Goal: Information Seeking & Learning: Learn about a topic

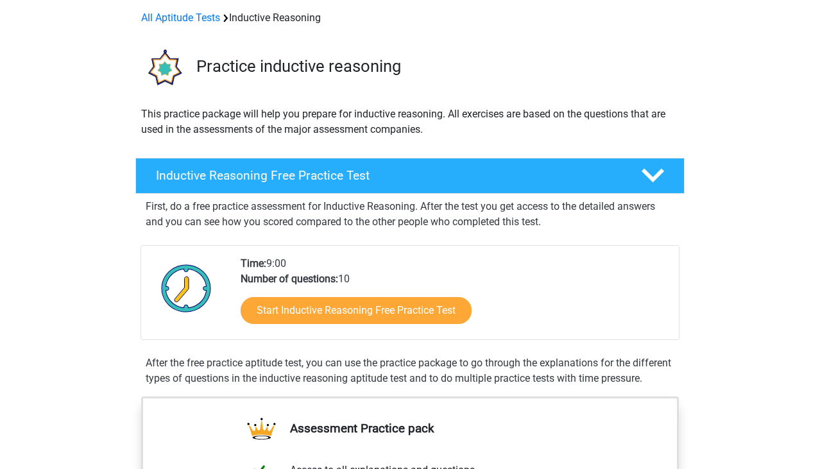
scroll to position [56, 0]
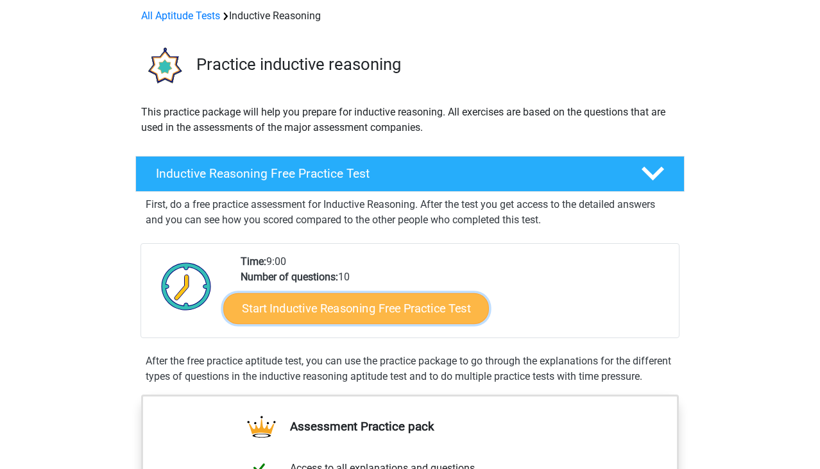
click at [301, 314] on link "Start Inductive Reasoning Free Practice Test" at bounding box center [356, 308] width 266 height 31
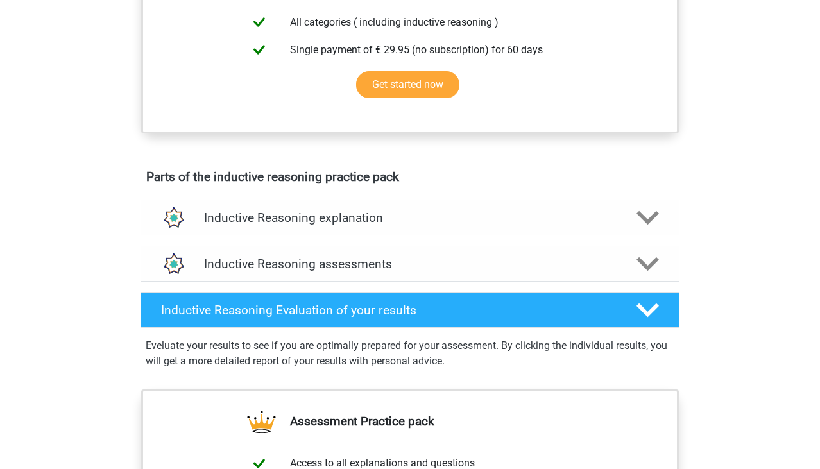
scroll to position [561, 0]
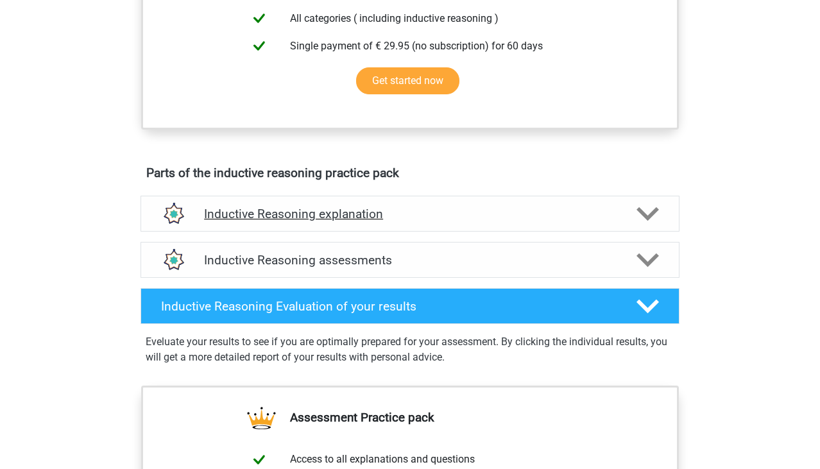
click at [239, 221] on h4 "Inductive Reasoning explanation" at bounding box center [410, 214] width 412 height 15
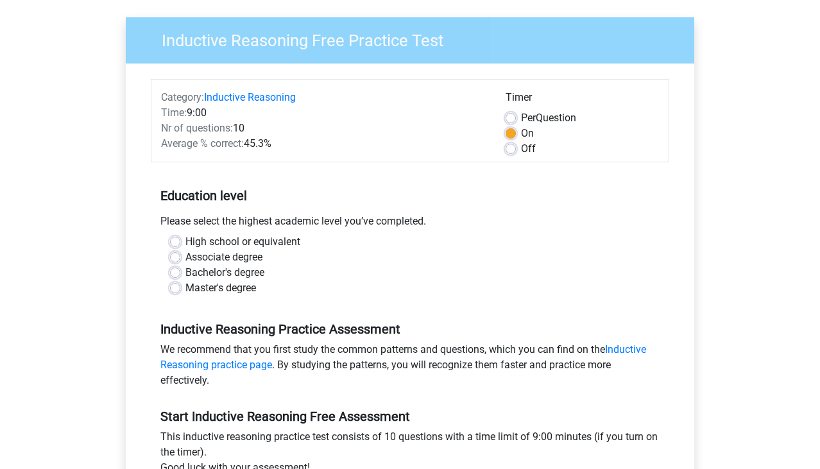
scroll to position [89, 0]
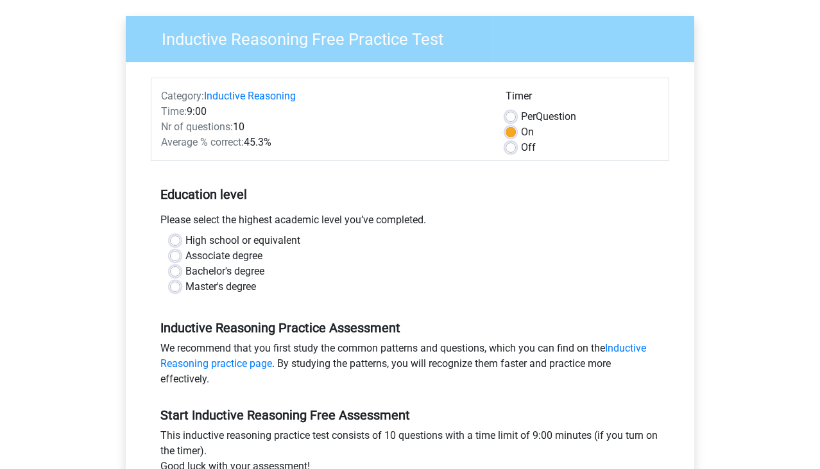
click at [185, 288] on label "Master's degree" at bounding box center [220, 286] width 71 height 15
click at [176, 288] on input "Master's degree" at bounding box center [175, 285] width 10 height 13
radio input "true"
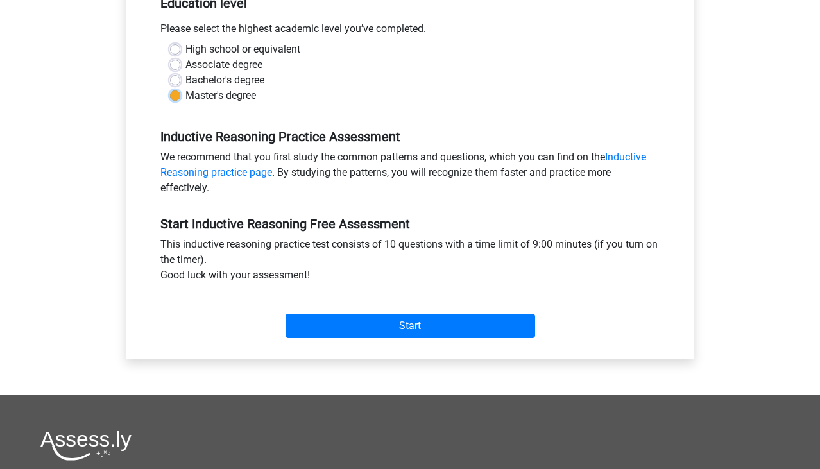
scroll to position [281, 0]
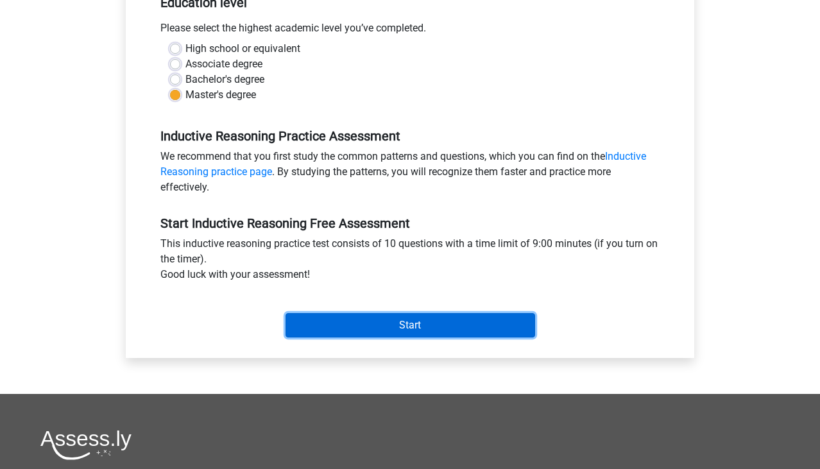
click at [298, 323] on input "Start" at bounding box center [411, 325] width 250 height 24
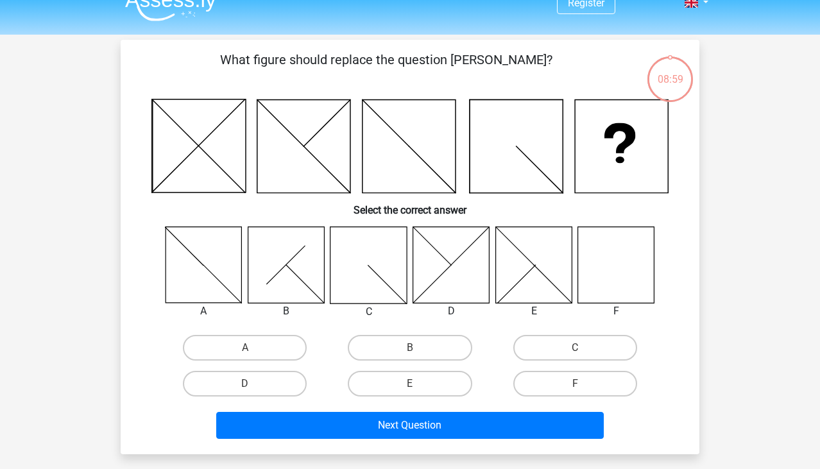
scroll to position [27, 0]
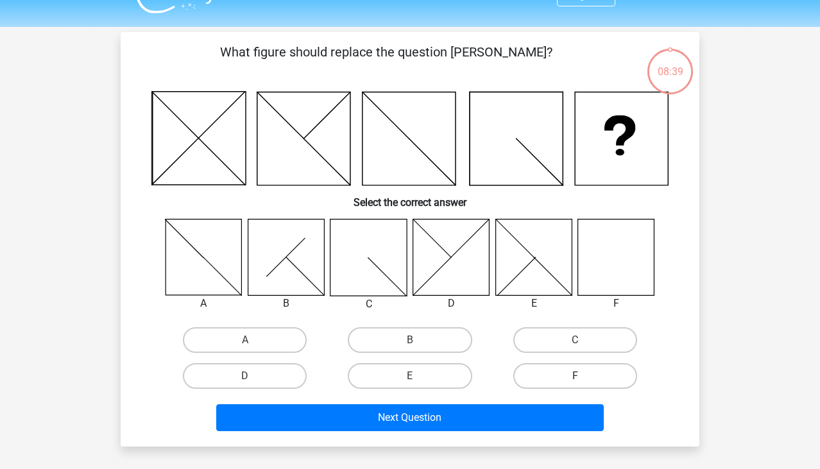
click at [552, 374] on label "F" at bounding box center [575, 376] width 124 height 26
click at [575, 376] on input "F" at bounding box center [579, 380] width 8 height 8
radio input "true"
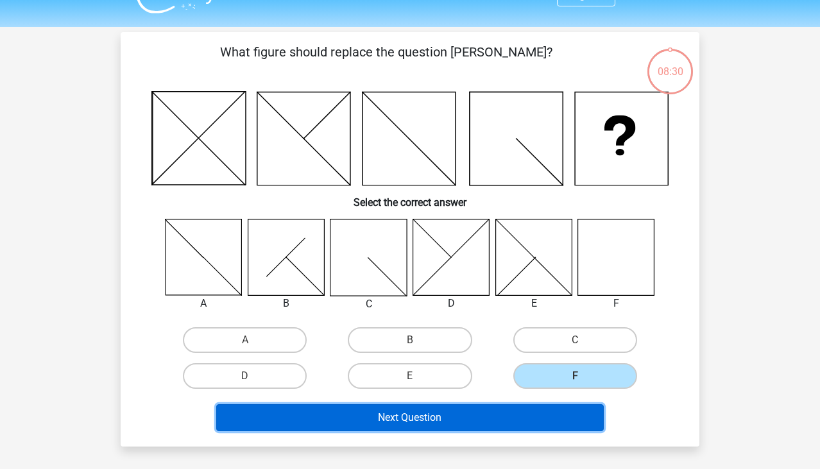
click at [481, 424] on button "Next Question" at bounding box center [410, 417] width 388 height 27
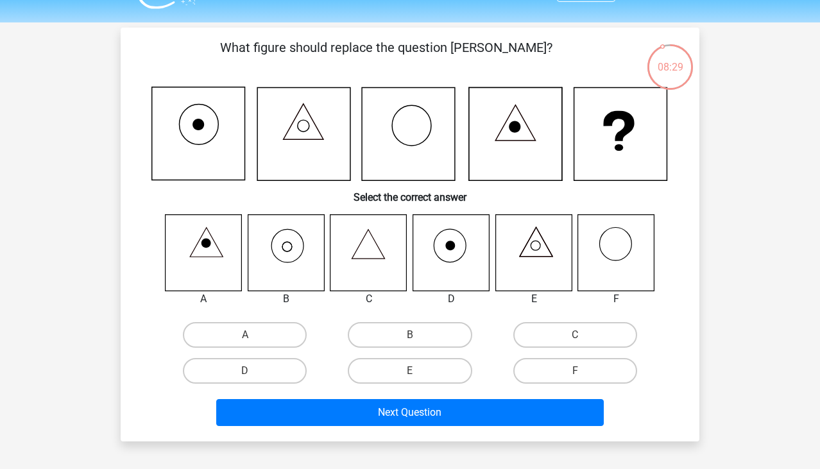
scroll to position [31, 0]
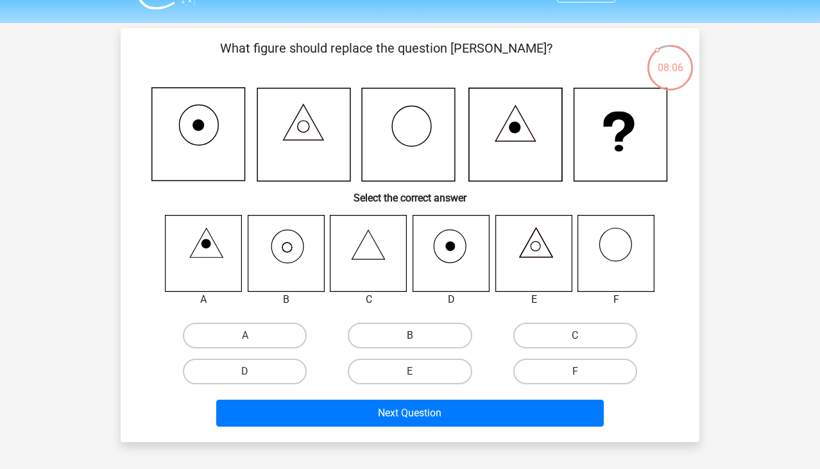
click at [384, 339] on label "B" at bounding box center [410, 336] width 124 height 26
click at [410, 339] on input "B" at bounding box center [414, 340] width 8 height 8
radio input "true"
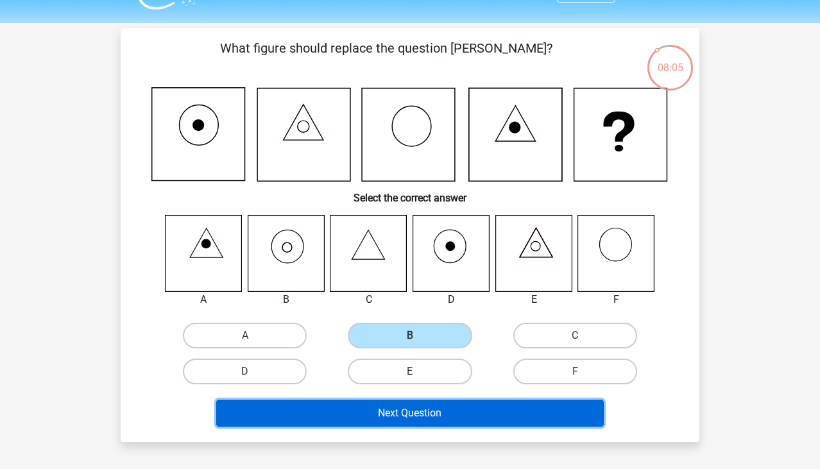
click at [351, 413] on button "Next Question" at bounding box center [410, 413] width 388 height 27
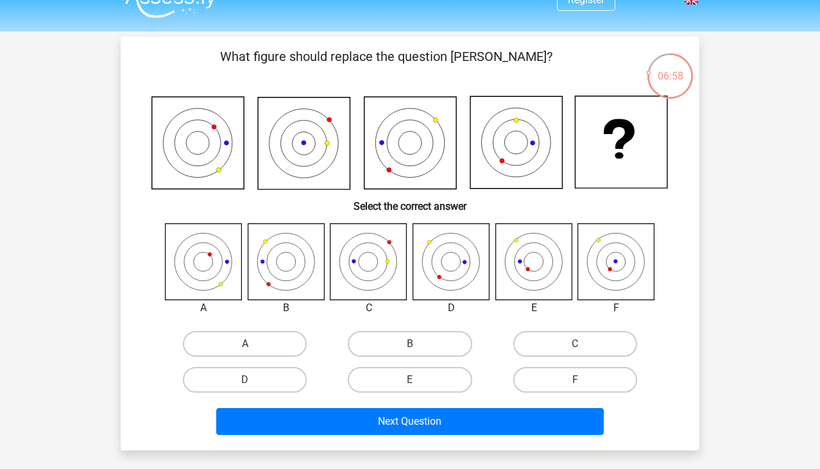
scroll to position [26, 0]
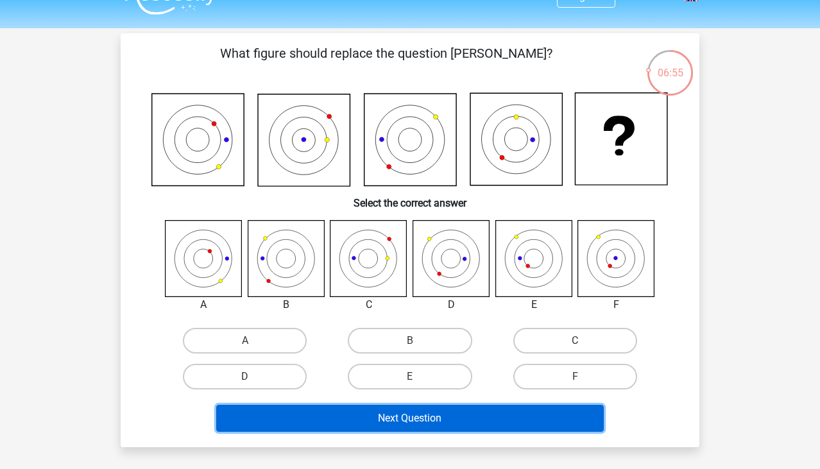
click at [471, 422] on button "Next Question" at bounding box center [410, 418] width 388 height 27
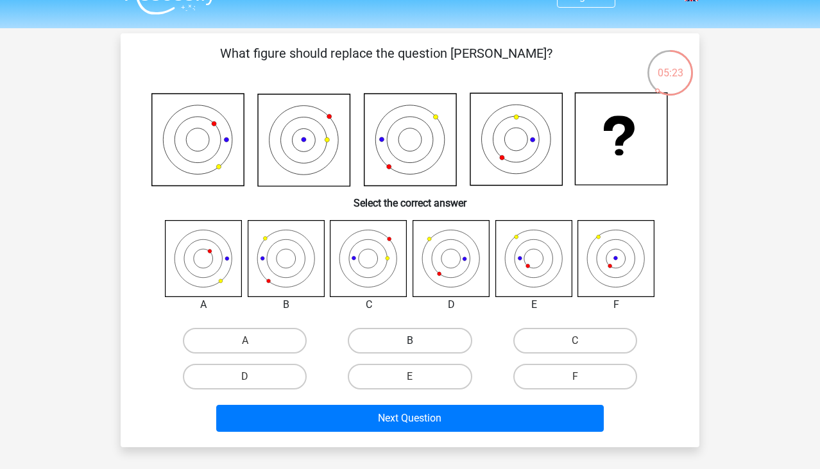
click at [385, 346] on label "B" at bounding box center [410, 341] width 124 height 26
click at [410, 346] on input "B" at bounding box center [414, 345] width 8 height 8
radio input "true"
click at [616, 270] on icon at bounding box center [616, 258] width 76 height 76
click at [535, 370] on label "F" at bounding box center [575, 377] width 124 height 26
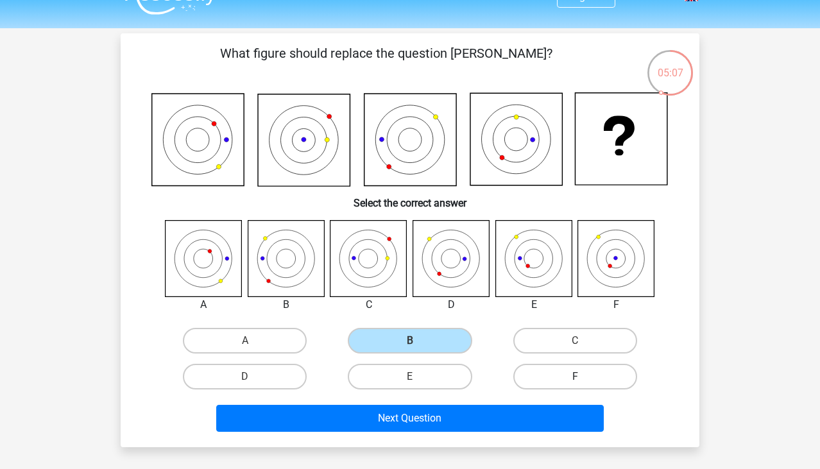
click at [575, 377] on input "F" at bounding box center [579, 381] width 8 height 8
radio input "true"
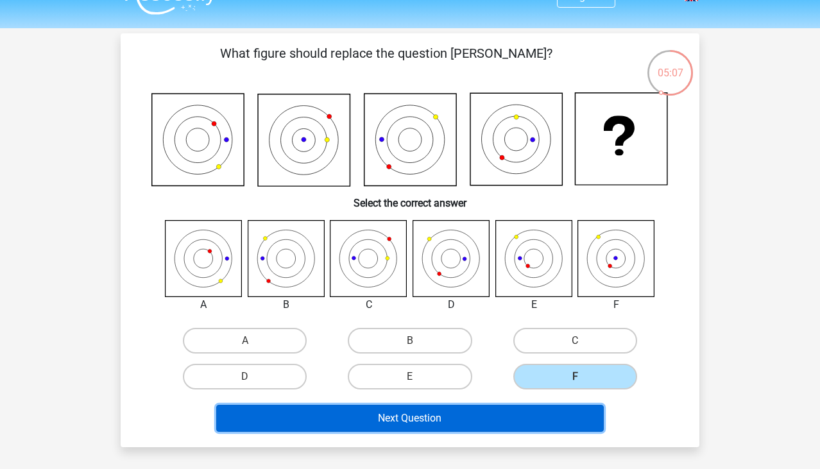
click at [468, 419] on button "Next Question" at bounding box center [410, 418] width 388 height 27
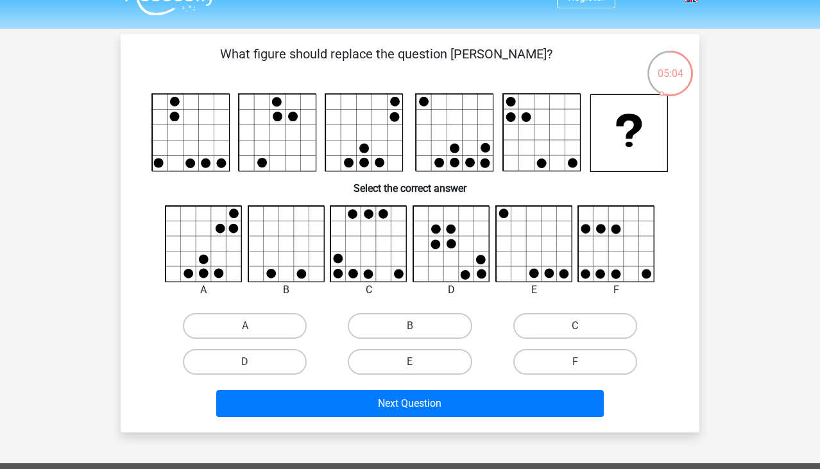
scroll to position [24, 0]
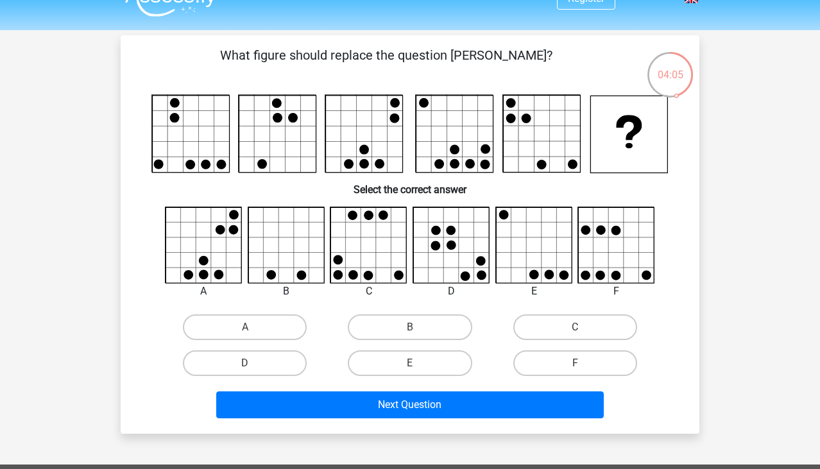
click at [565, 313] on div "C" at bounding box center [575, 327] width 165 height 36
click at [555, 324] on label "C" at bounding box center [575, 327] width 124 height 26
click at [575, 327] on input "C" at bounding box center [579, 331] width 8 height 8
radio input "true"
click at [426, 427] on div "What figure should replace the question mark?" at bounding box center [410, 234] width 579 height 399
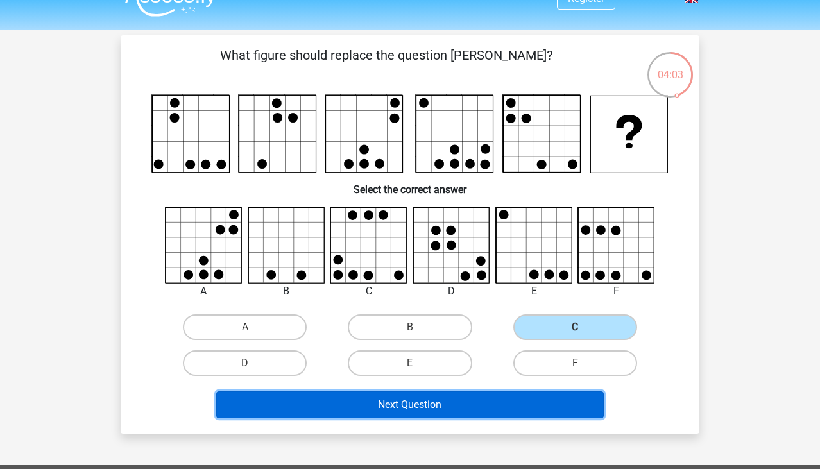
click at [428, 407] on button "Next Question" at bounding box center [410, 404] width 388 height 27
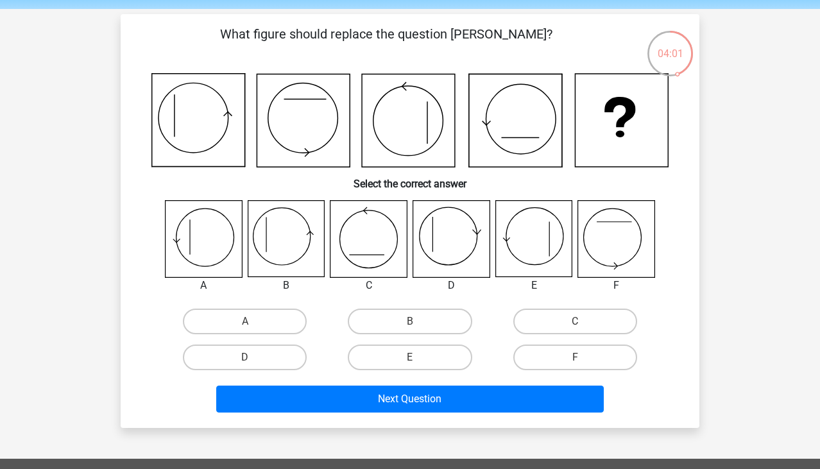
scroll to position [39, 0]
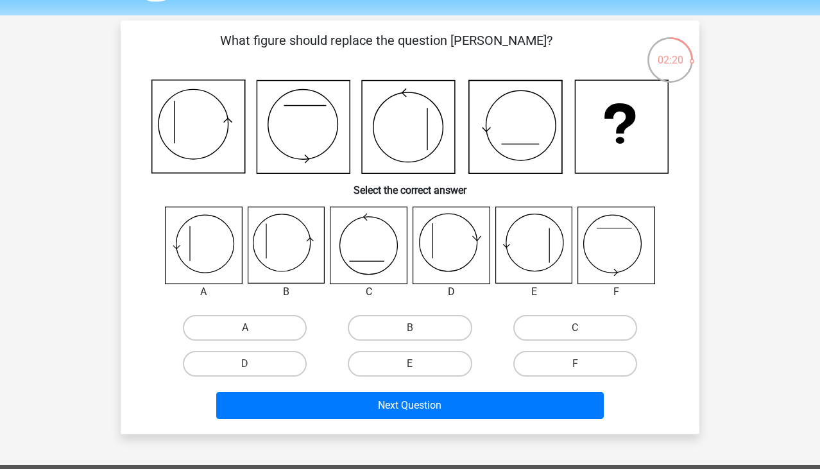
click at [224, 330] on label "A" at bounding box center [245, 328] width 124 height 26
click at [245, 330] on input "A" at bounding box center [249, 332] width 8 height 8
radio input "true"
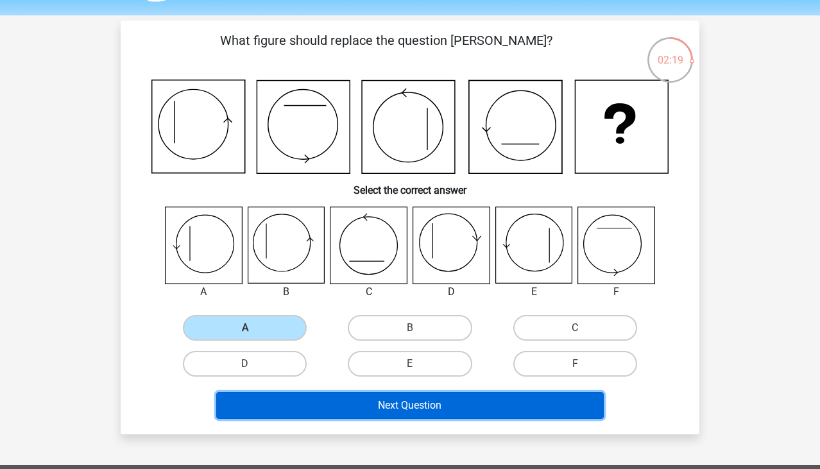
click at [288, 408] on button "Next Question" at bounding box center [410, 405] width 388 height 27
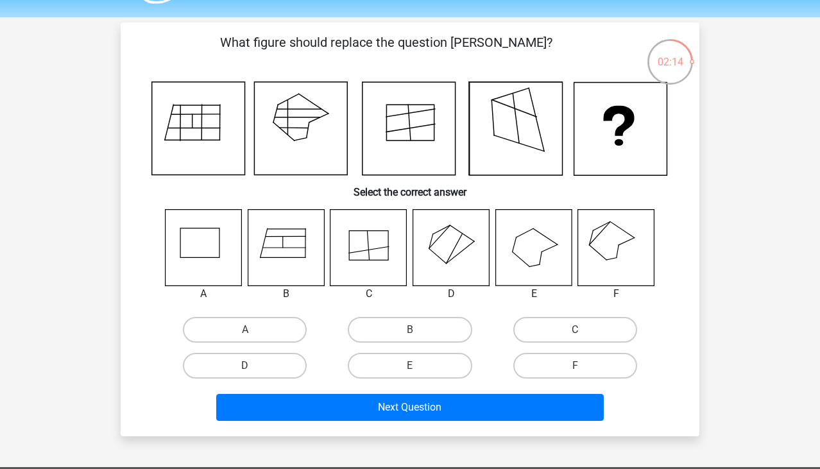
scroll to position [26, 0]
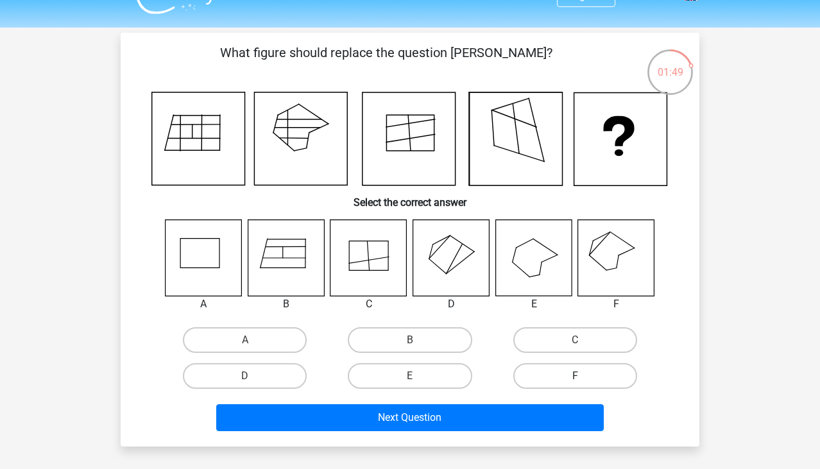
click at [565, 368] on label "F" at bounding box center [575, 376] width 124 height 26
click at [575, 376] on input "F" at bounding box center [579, 380] width 8 height 8
radio input "true"
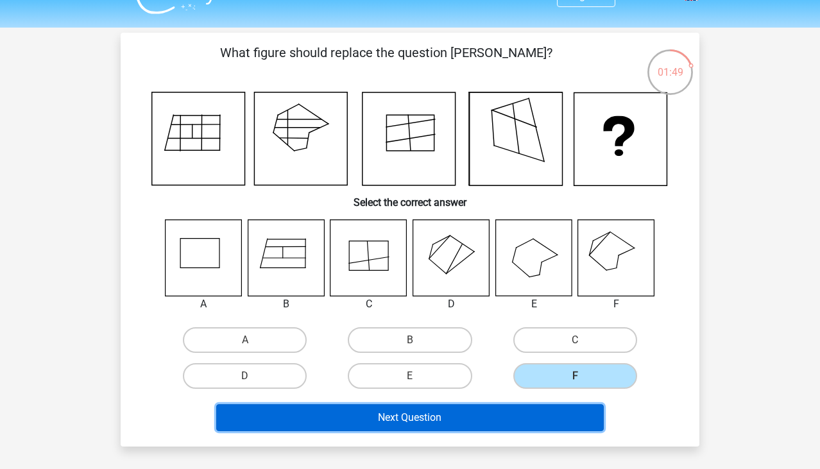
click at [436, 426] on button "Next Question" at bounding box center [410, 417] width 388 height 27
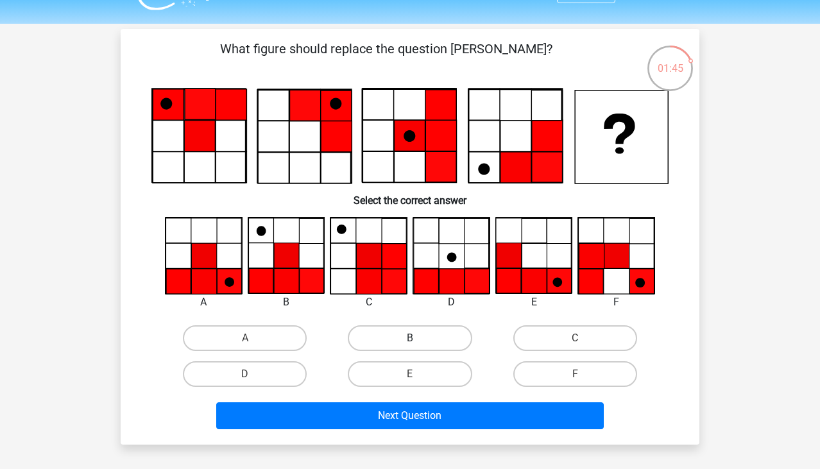
scroll to position [35, 0]
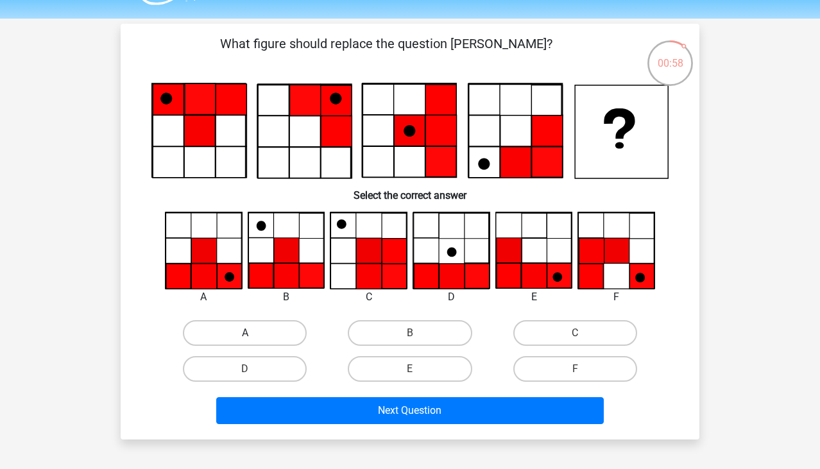
click at [230, 336] on label "A" at bounding box center [245, 333] width 124 height 26
click at [245, 336] on input "A" at bounding box center [249, 337] width 8 height 8
radio input "true"
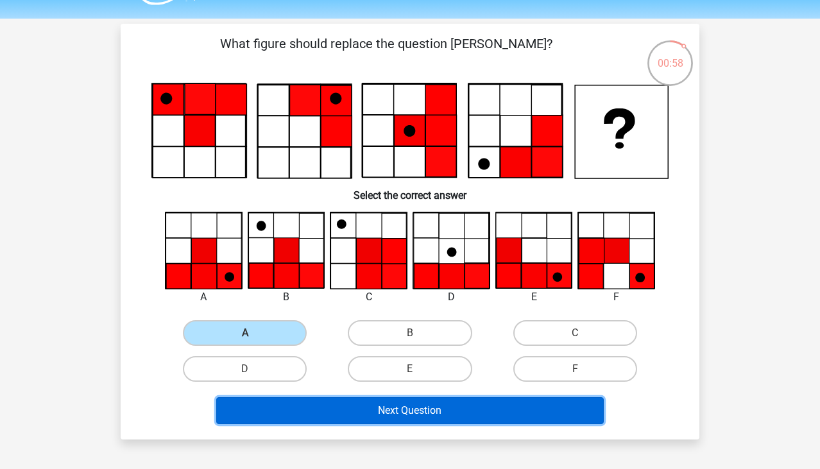
click at [269, 415] on button "Next Question" at bounding box center [410, 410] width 388 height 27
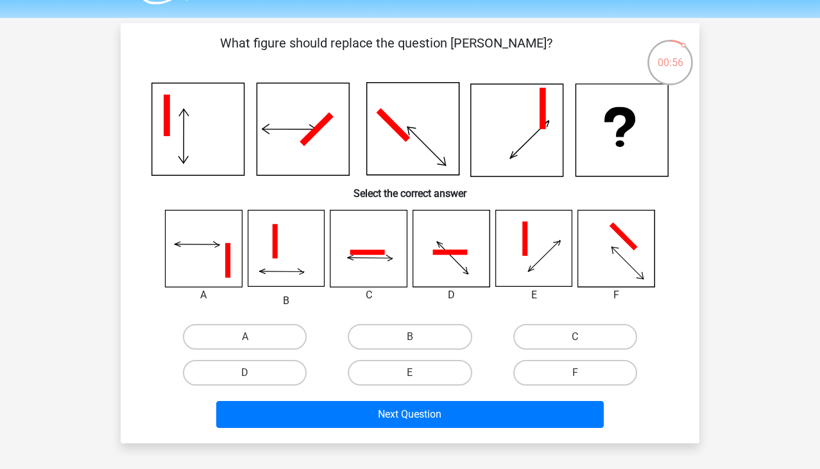
scroll to position [30, 0]
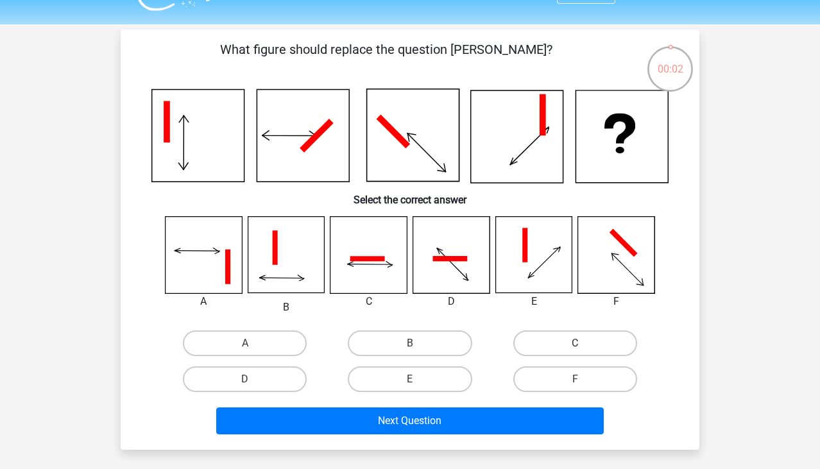
click at [519, 336] on label "C" at bounding box center [575, 344] width 124 height 26
click at [575, 343] on input "C" at bounding box center [579, 347] width 8 height 8
radio input "true"
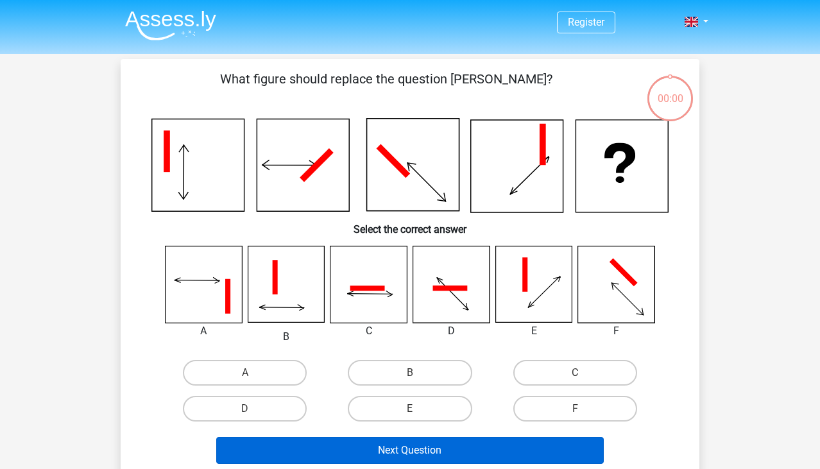
scroll to position [30, 0]
